Goal: Information Seeking & Learning: Learn about a topic

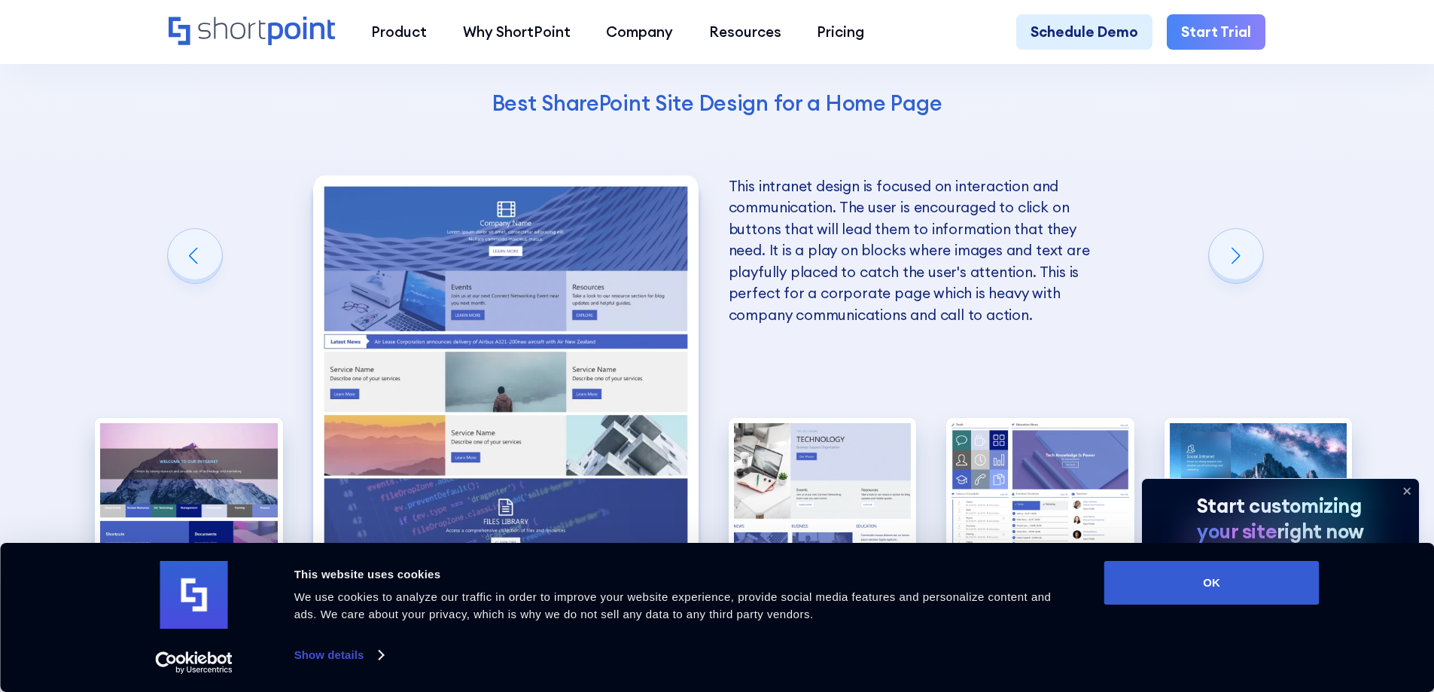
scroll to position [3462, 0]
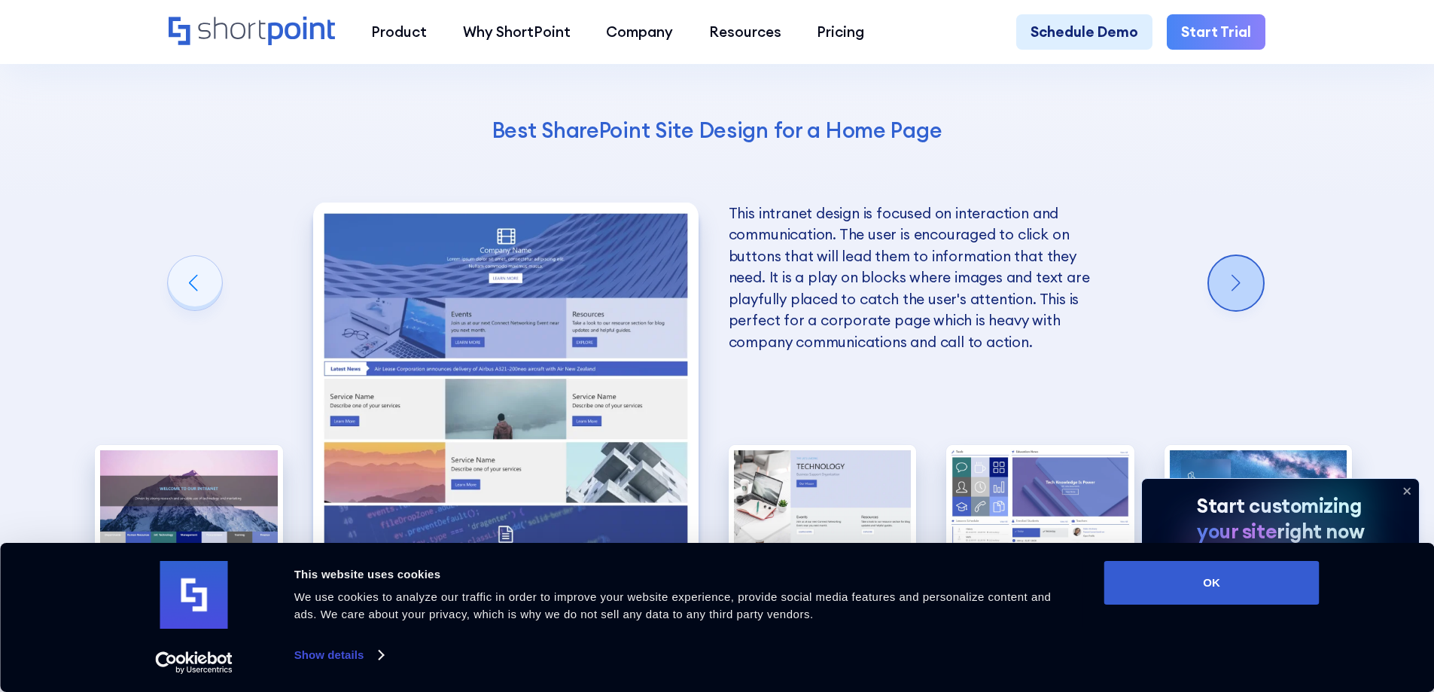
click at [1231, 287] on div "Next slide" at bounding box center [1236, 283] width 54 height 54
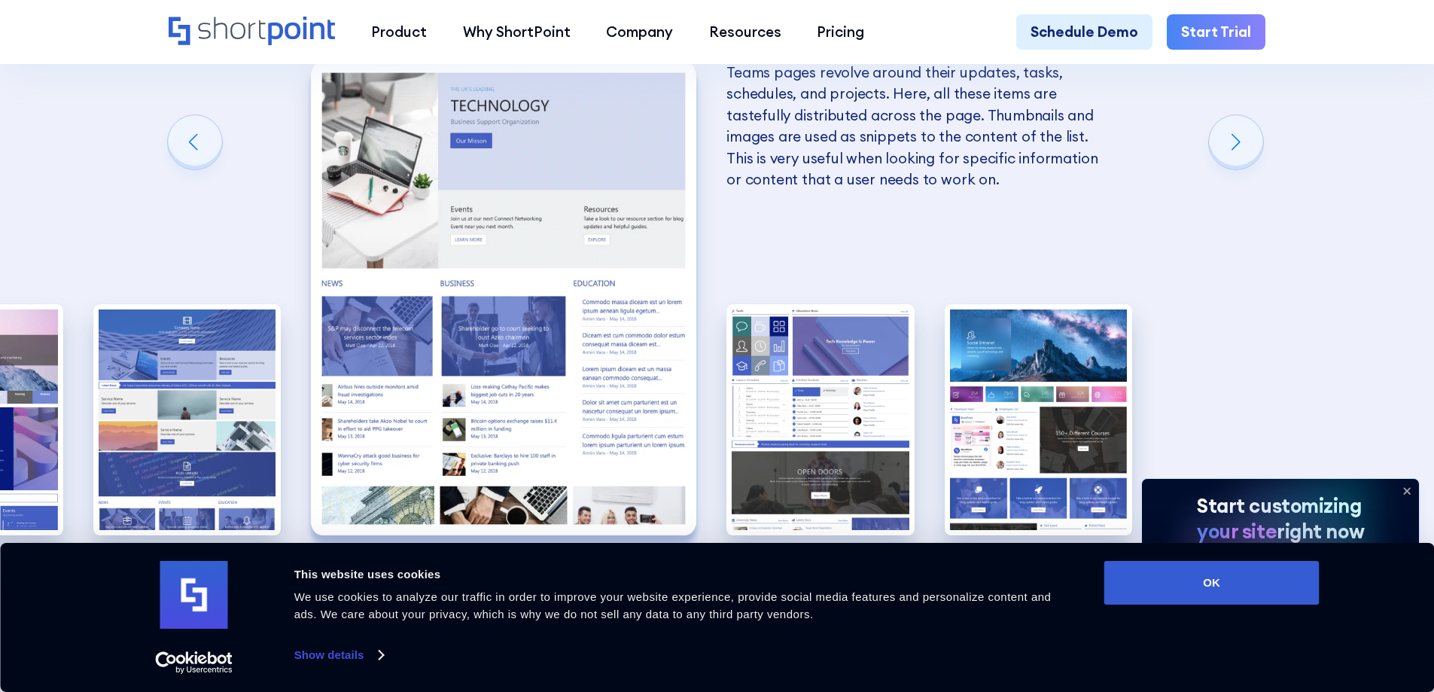
scroll to position [3537, 0]
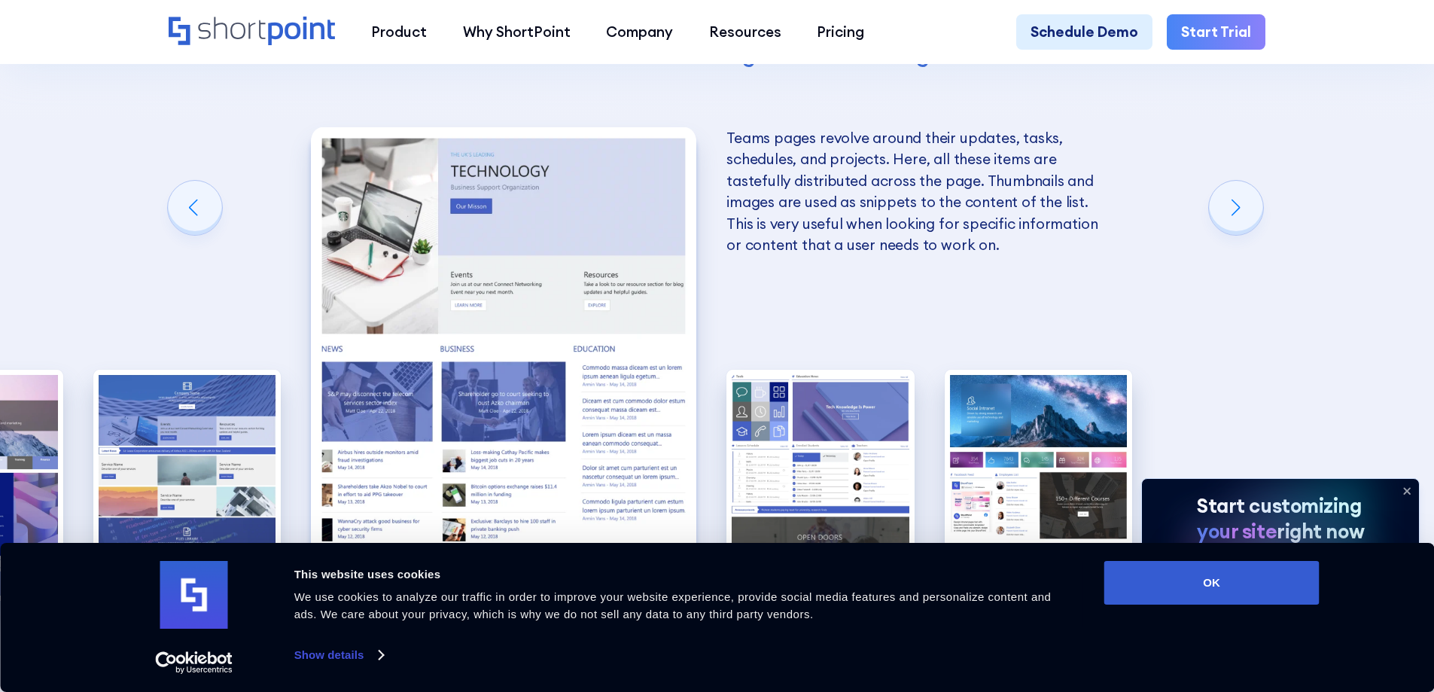
click at [651, 267] on img "3 / 5" at bounding box center [503, 363] width 385 height 473
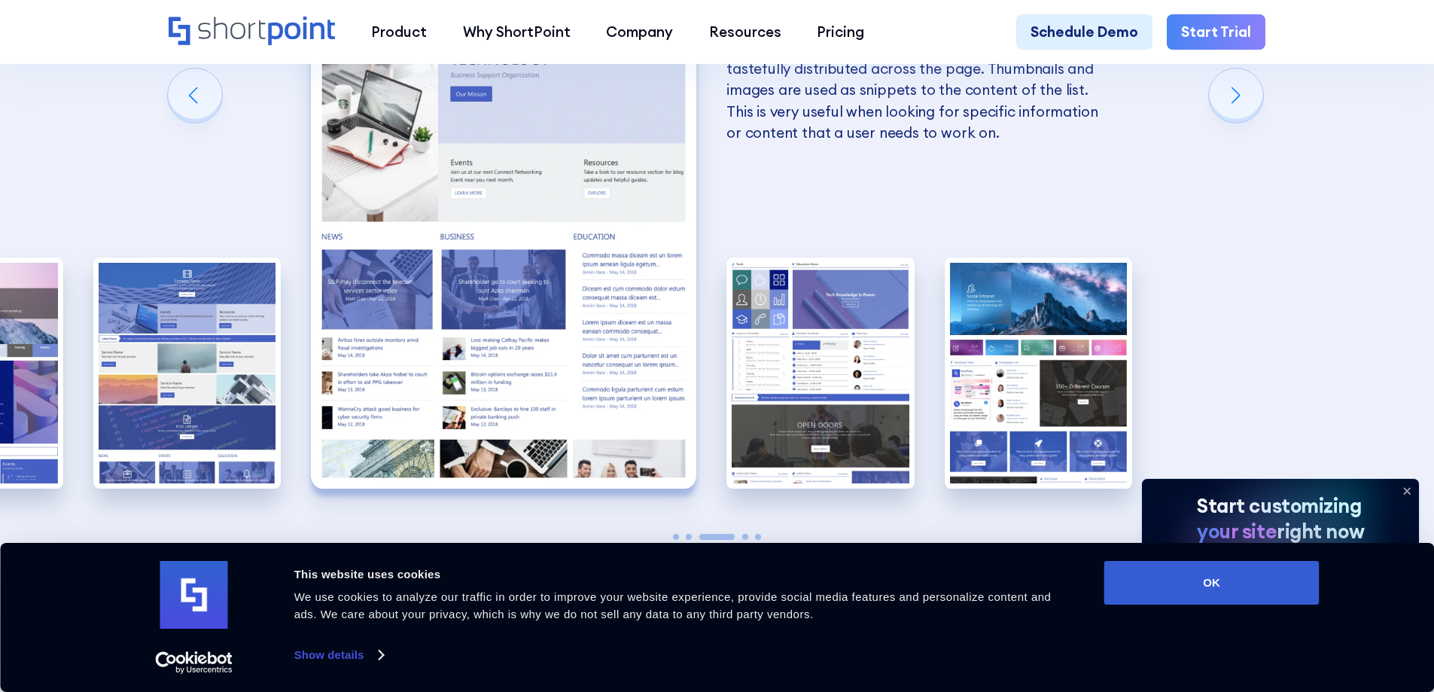
scroll to position [3612, 0]
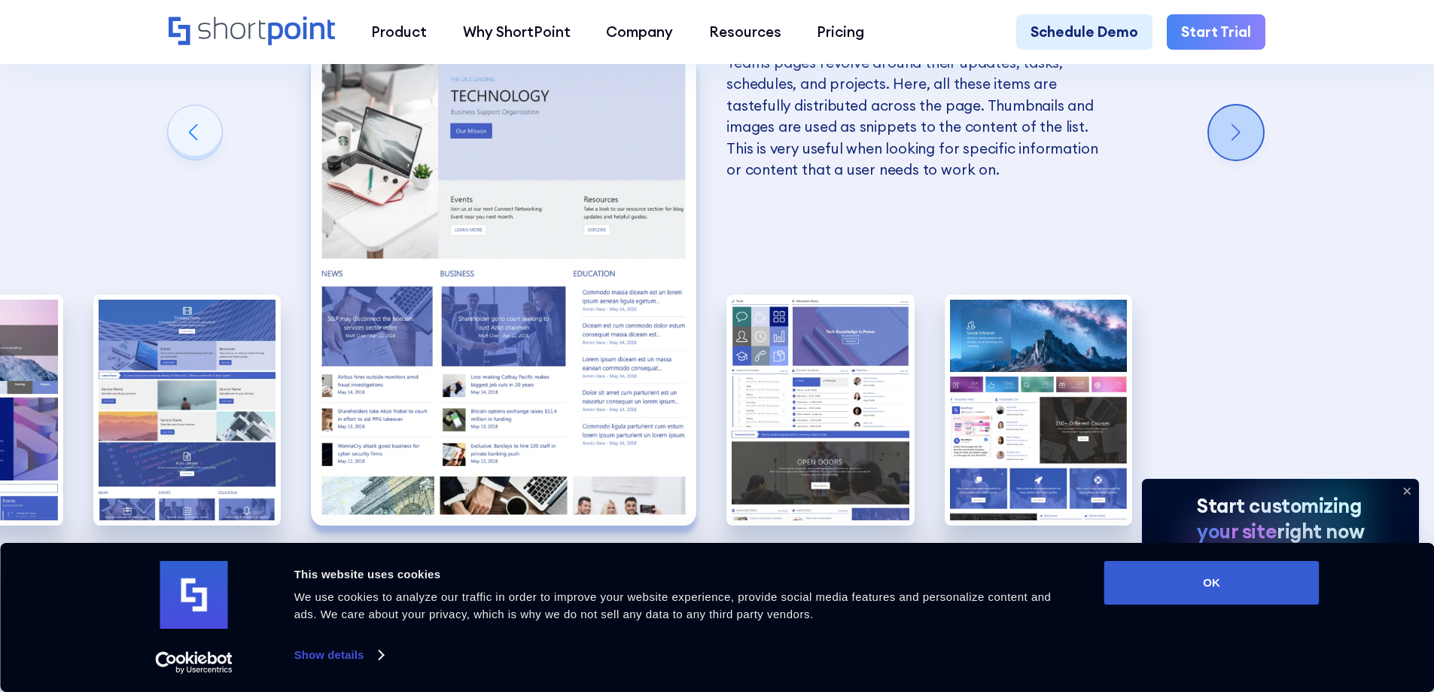
click at [1243, 132] on div "Next slide" at bounding box center [1236, 132] width 54 height 54
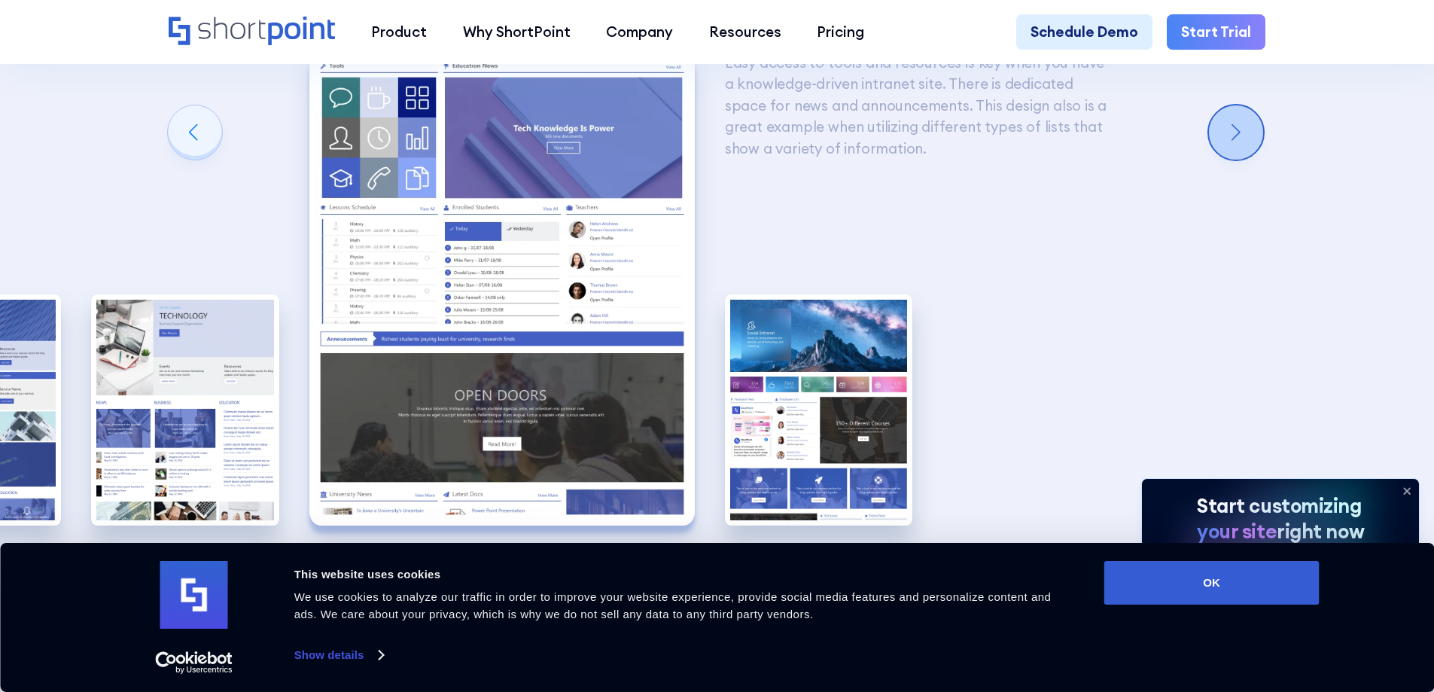
click at [1243, 132] on div "Next slide" at bounding box center [1236, 132] width 54 height 54
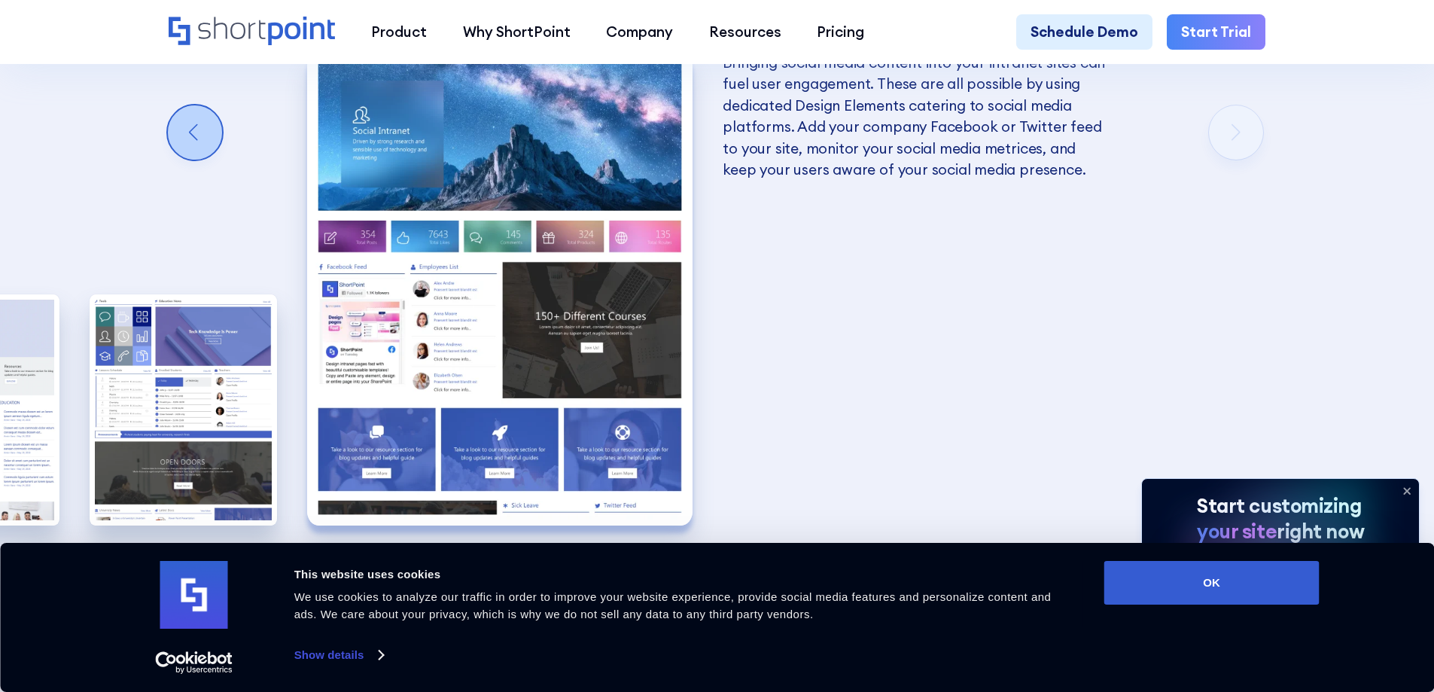
click at [214, 143] on div "Previous slide" at bounding box center [195, 132] width 54 height 54
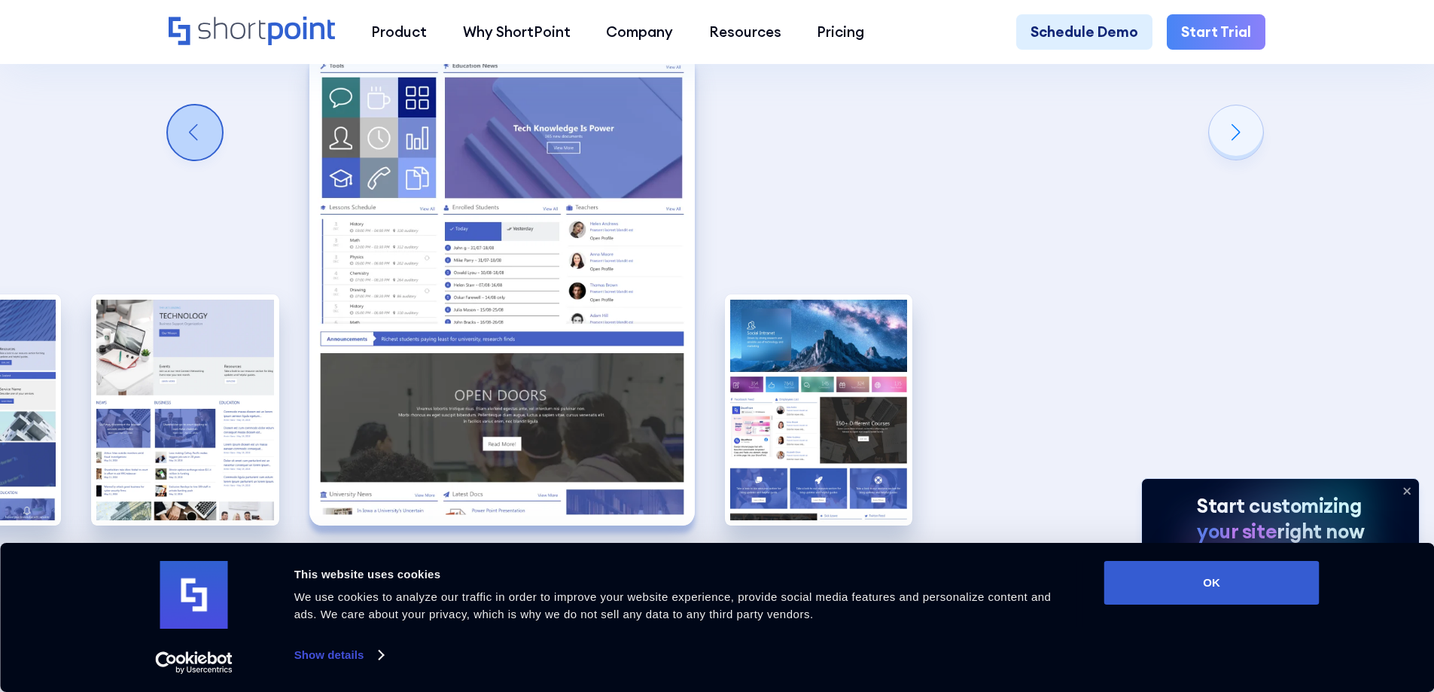
click at [214, 143] on div "Previous slide" at bounding box center [195, 132] width 54 height 54
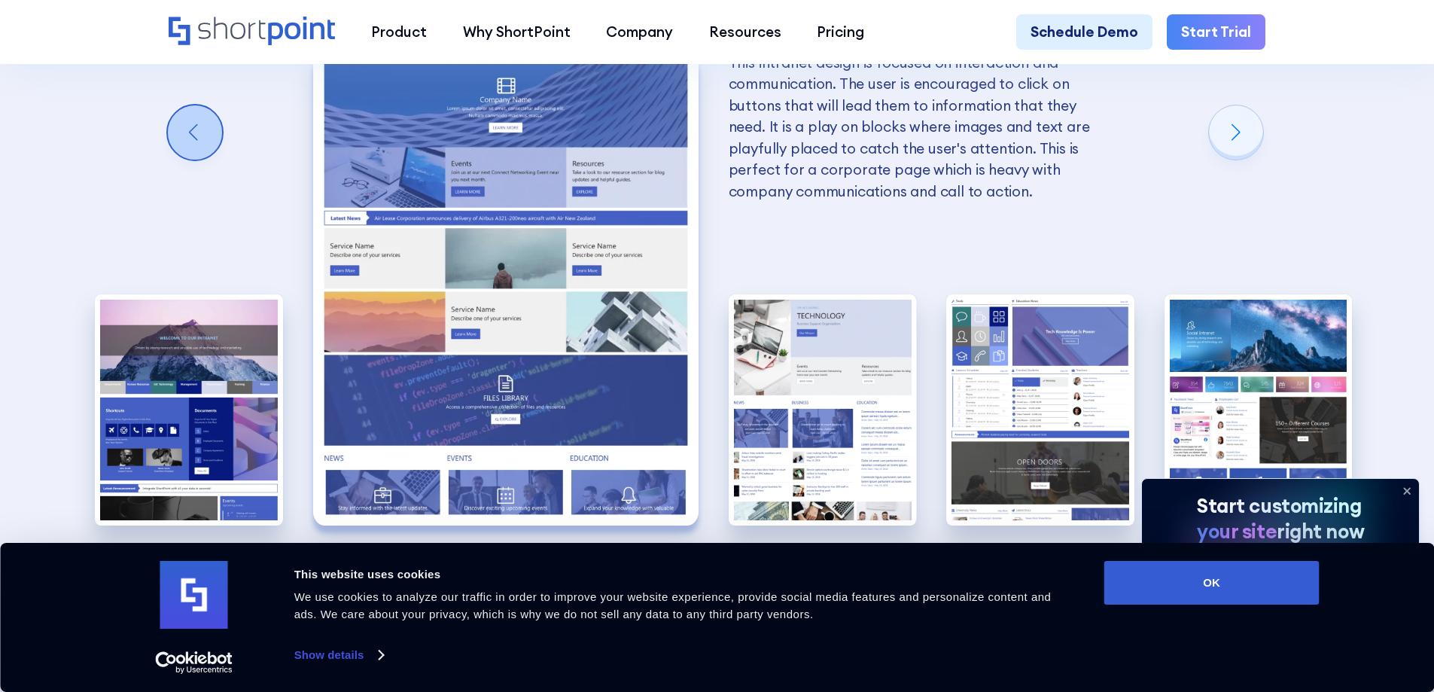
click at [214, 143] on div "Previous slide" at bounding box center [195, 132] width 54 height 54
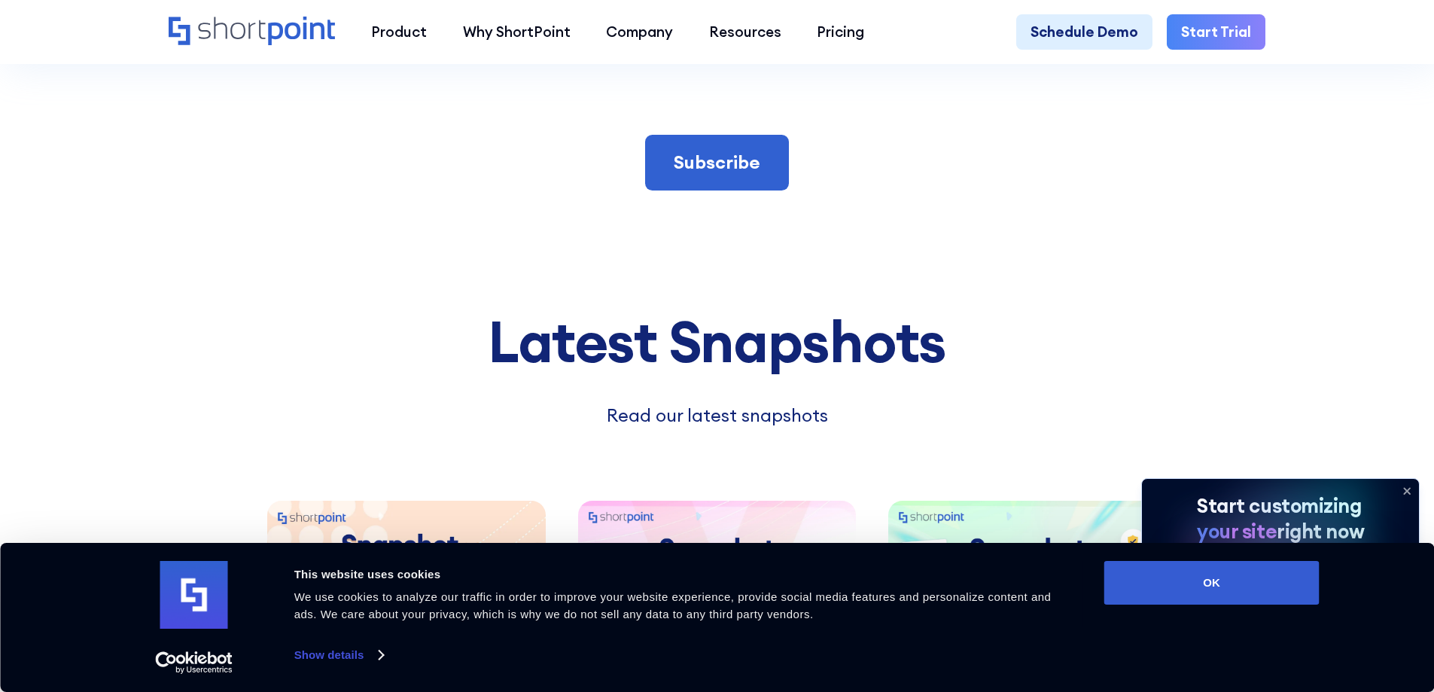
scroll to position [5193, 0]
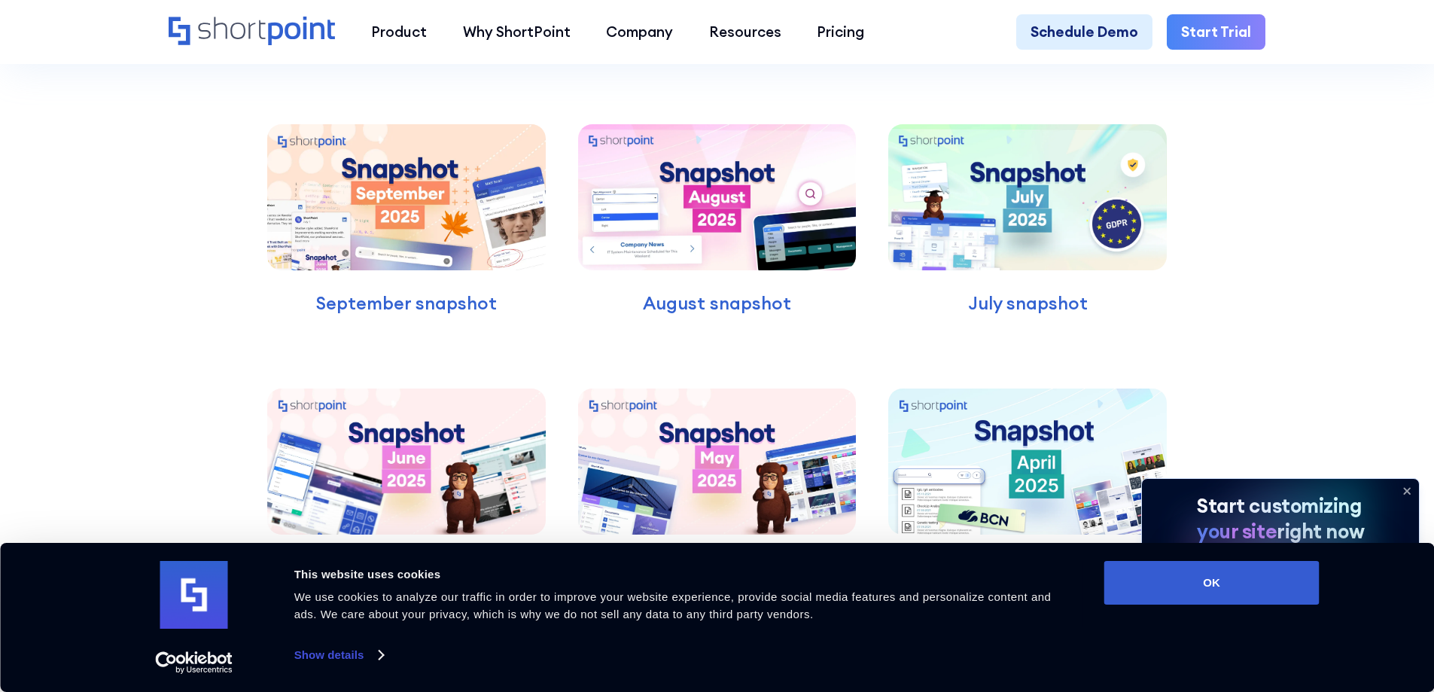
click at [341, 264] on img at bounding box center [406, 197] width 278 height 146
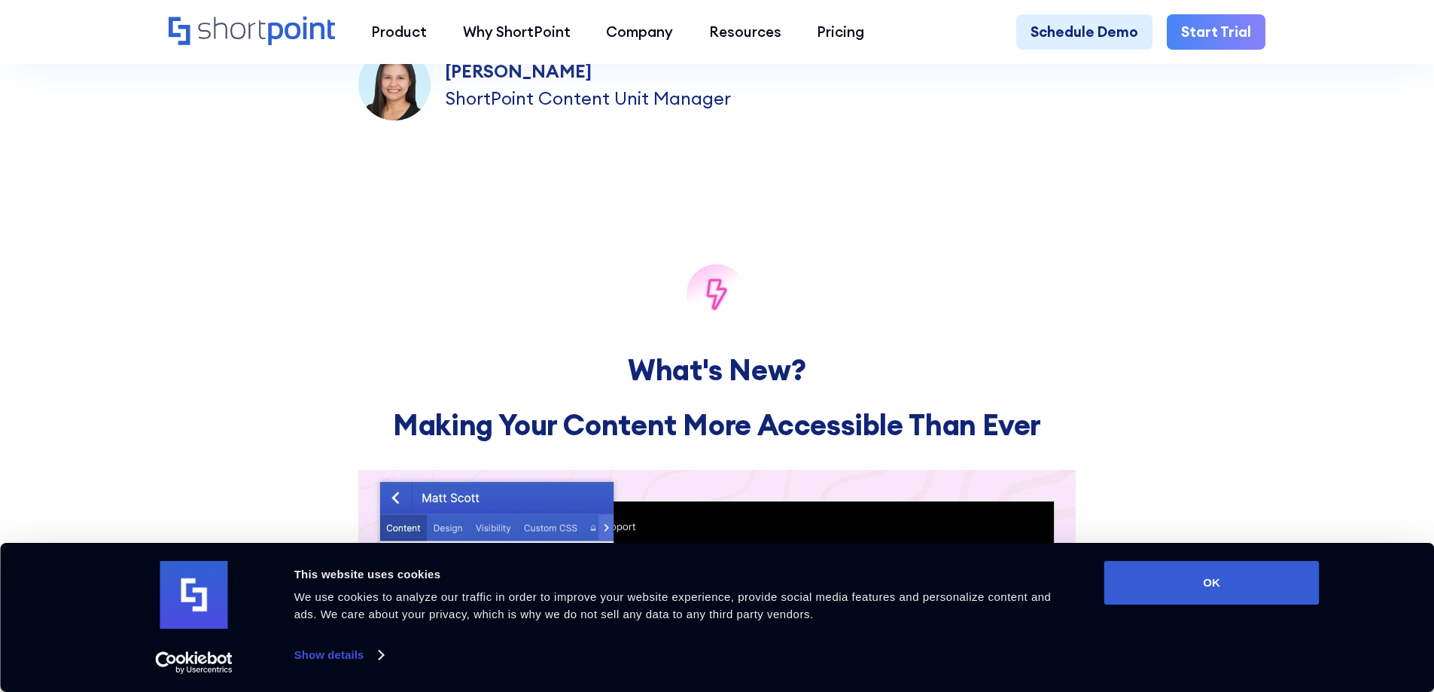
scroll to position [1279, 0]
